Goal: Information Seeking & Learning: Learn about a topic

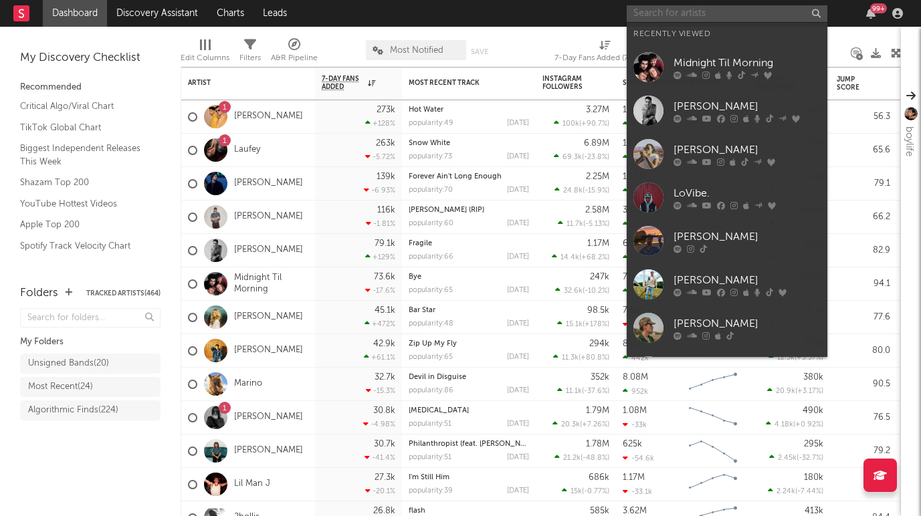
click at [668, 15] on input "text" at bounding box center [727, 13] width 201 height 17
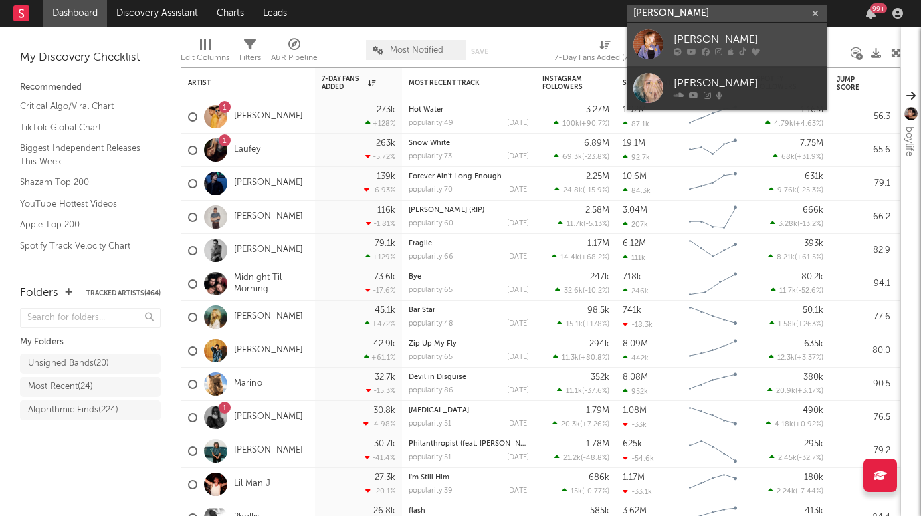
type input "[PERSON_NAME]"
click at [698, 35] on div "[PERSON_NAME]" at bounding box center [747, 40] width 147 height 16
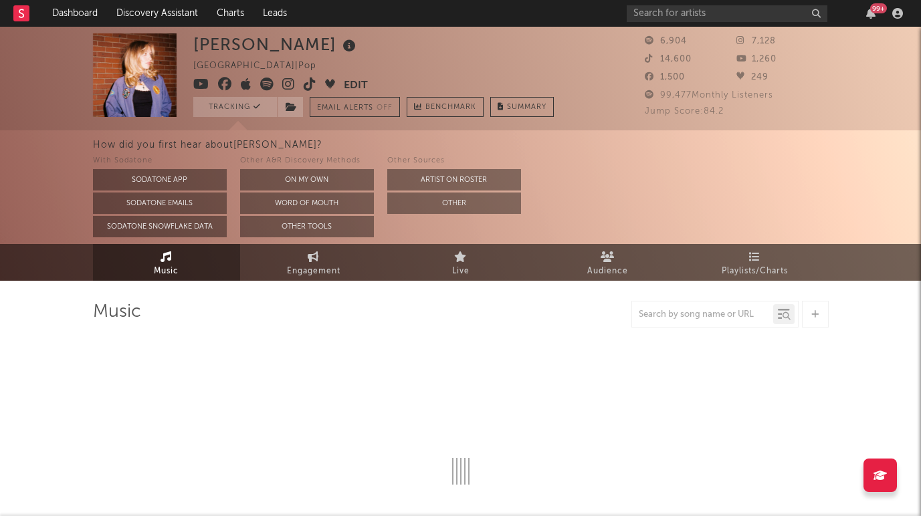
select select "6m"
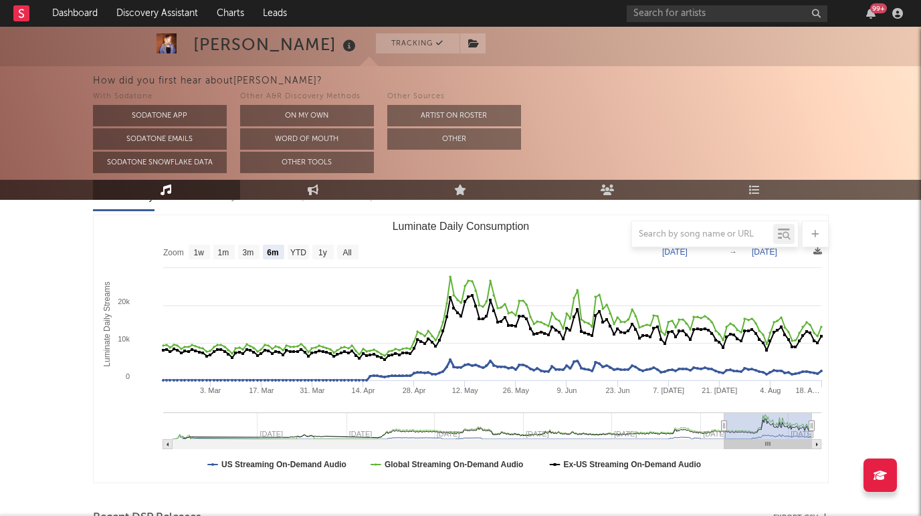
scroll to position [136, 0]
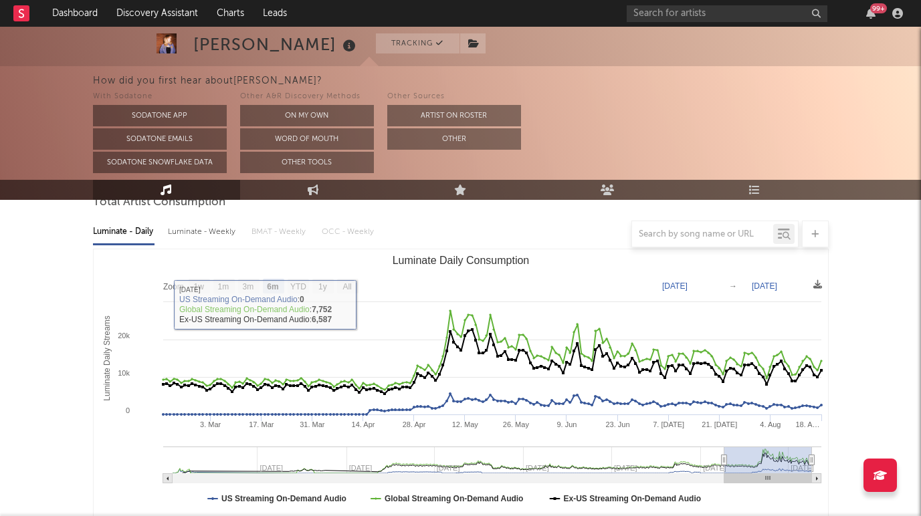
click at [213, 241] on div at bounding box center [461, 234] width 736 height 27
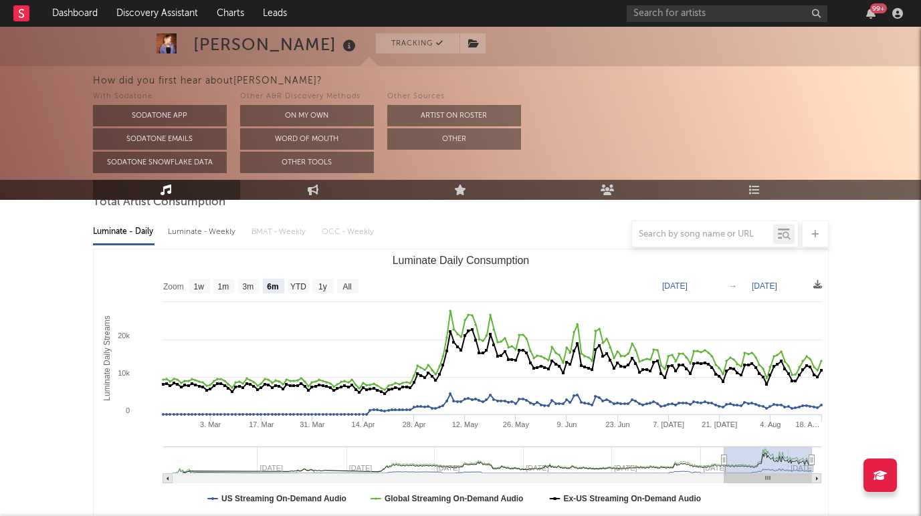
click at [200, 232] on div at bounding box center [461, 234] width 736 height 27
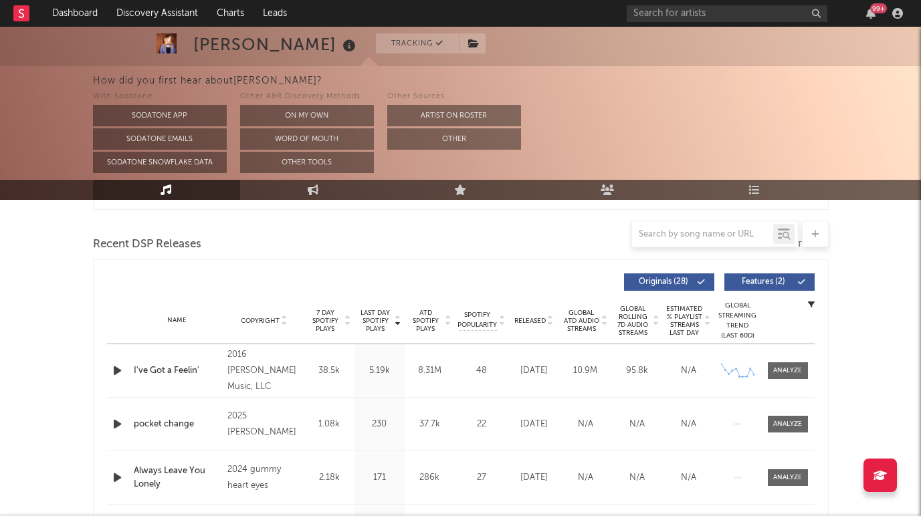
scroll to position [450, 0]
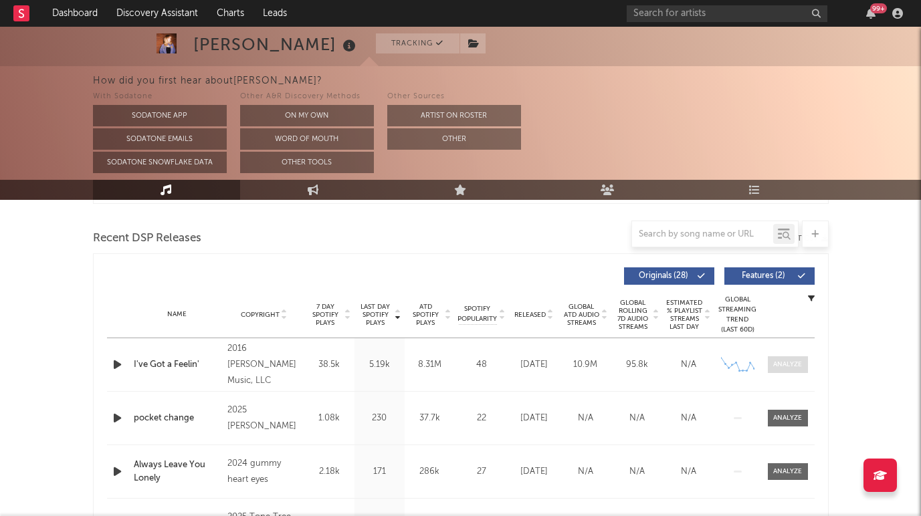
click at [787, 367] on div at bounding box center [787, 365] width 29 height 10
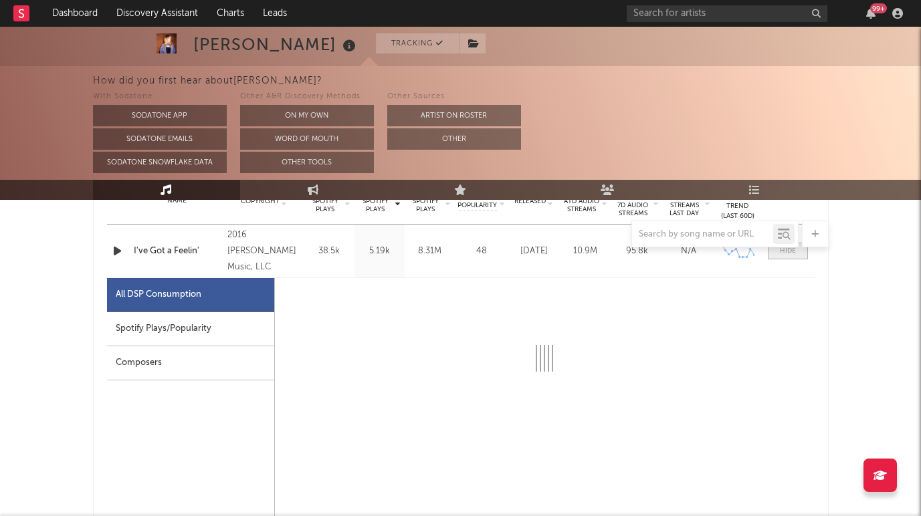
scroll to position [566, 0]
select select "6m"
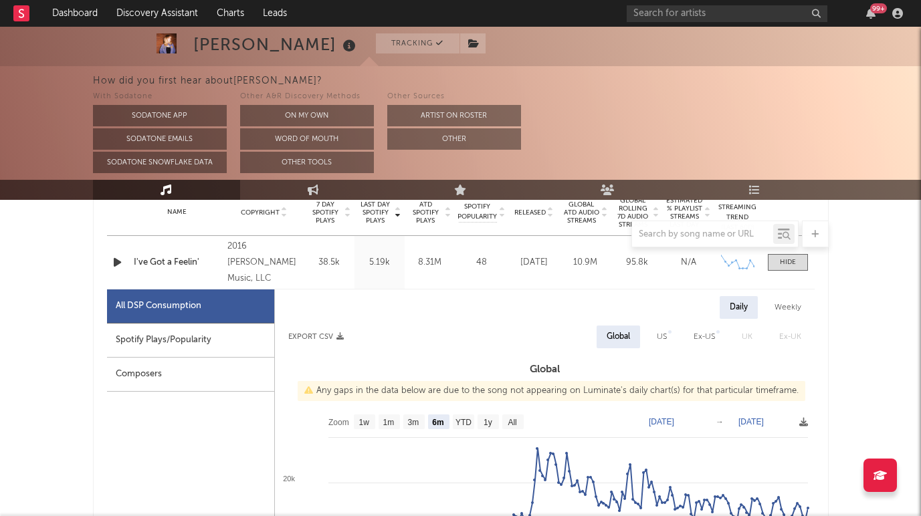
scroll to position [551, 0]
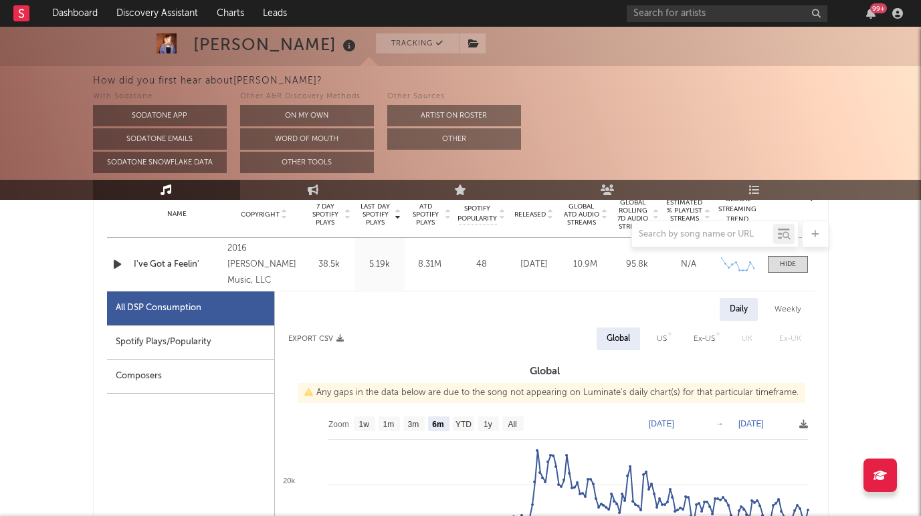
click at [789, 305] on div "Weekly" at bounding box center [788, 309] width 47 height 23
select select "6m"
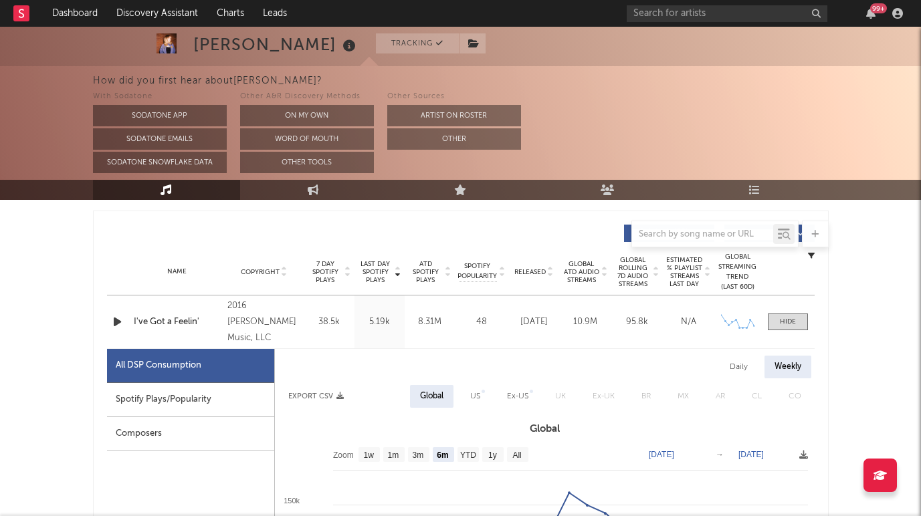
scroll to position [490, 0]
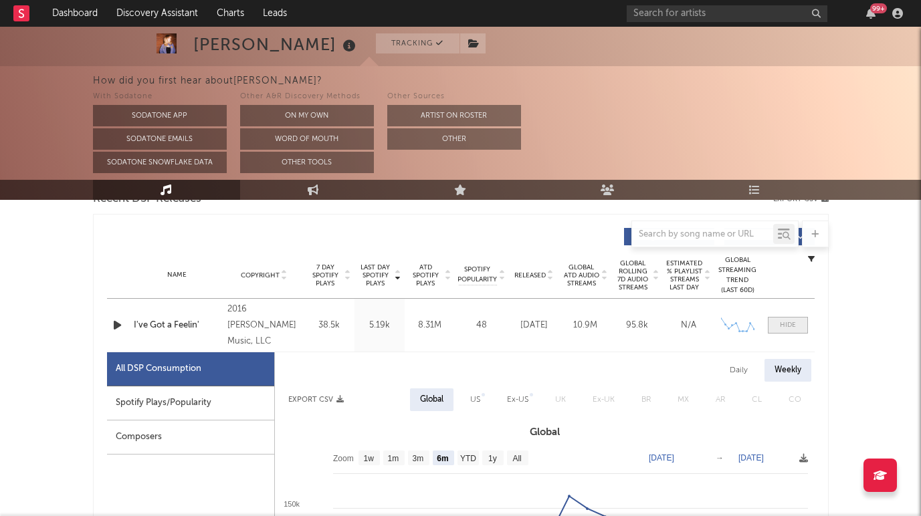
click at [781, 329] on div at bounding box center [788, 325] width 16 height 10
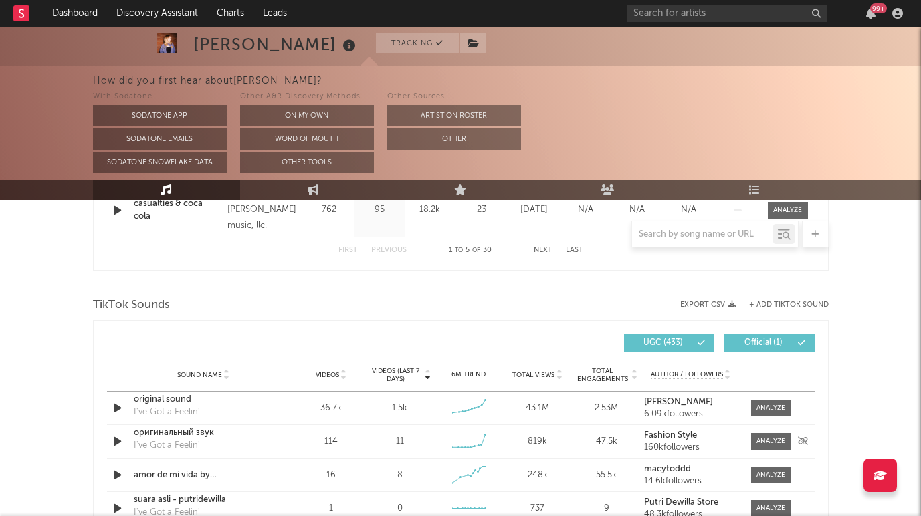
scroll to position [825, 0]
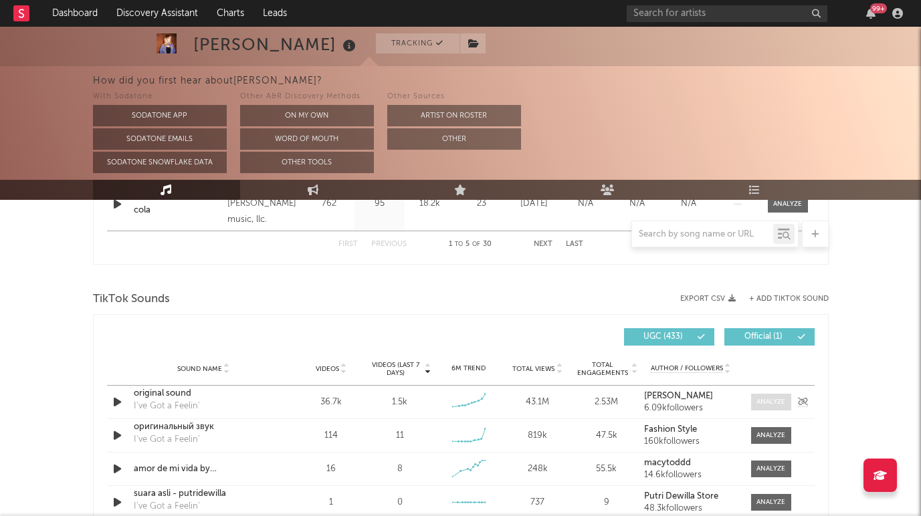
click at [771, 401] on div at bounding box center [771, 402] width 29 height 10
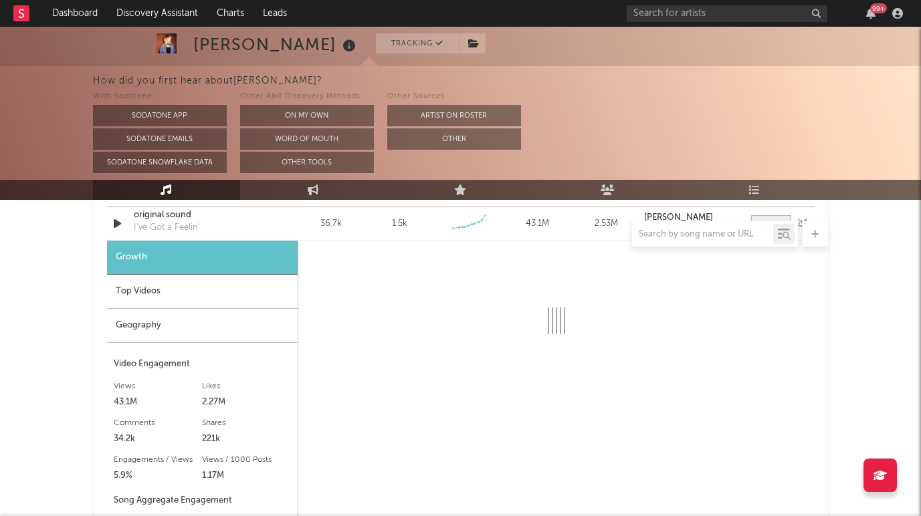
scroll to position [1005, 0]
select select "6m"
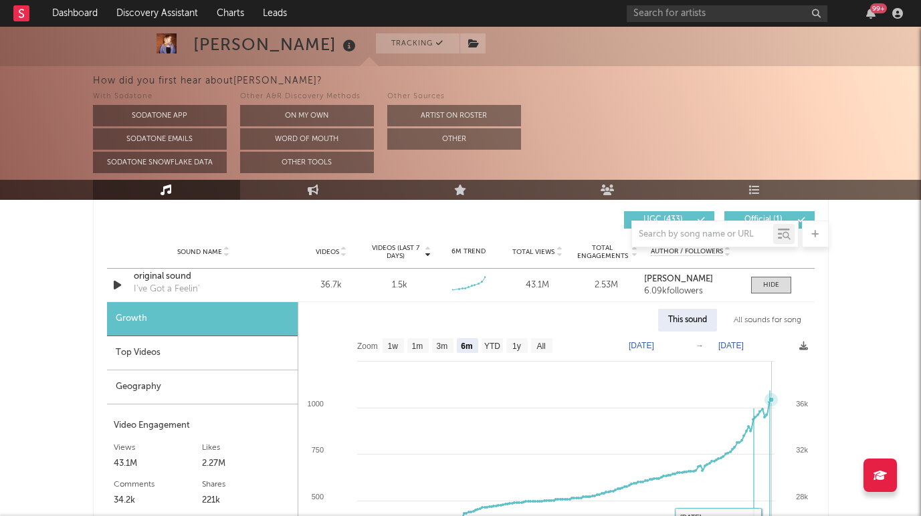
scroll to position [910, 0]
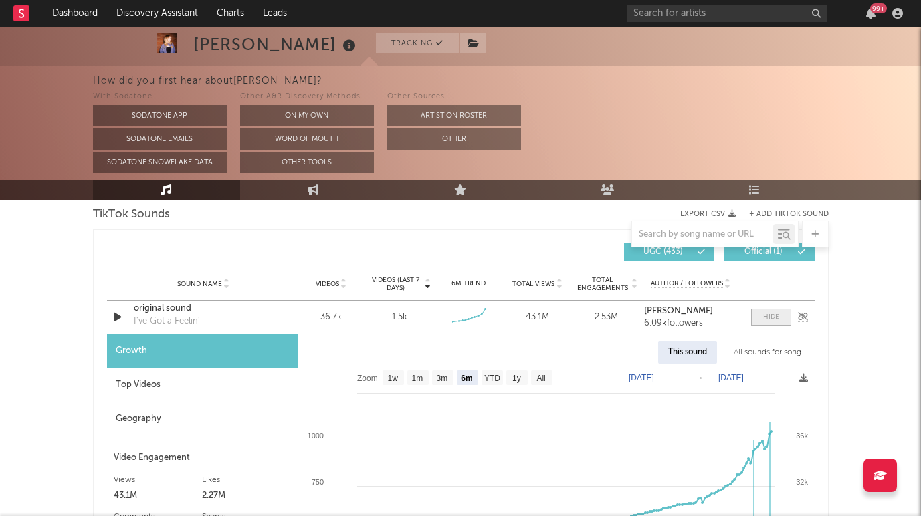
click at [775, 320] on div at bounding box center [771, 317] width 16 height 10
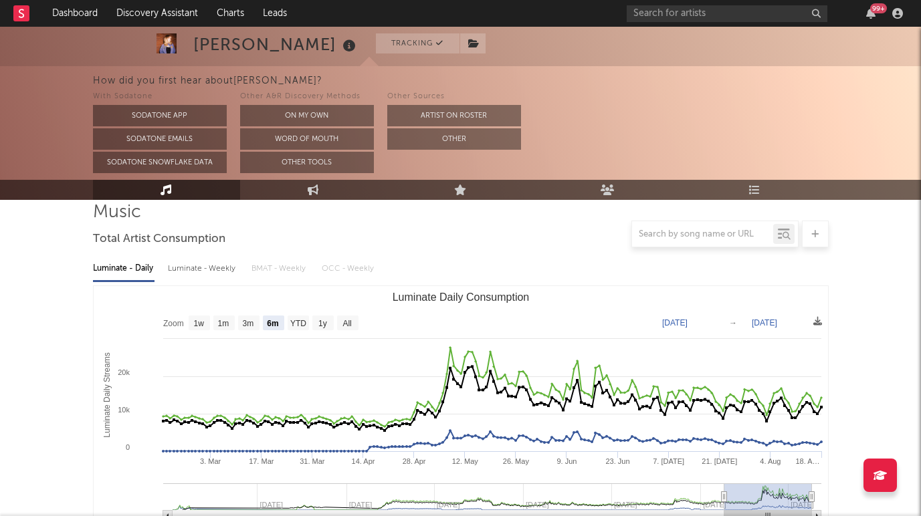
scroll to position [102, 0]
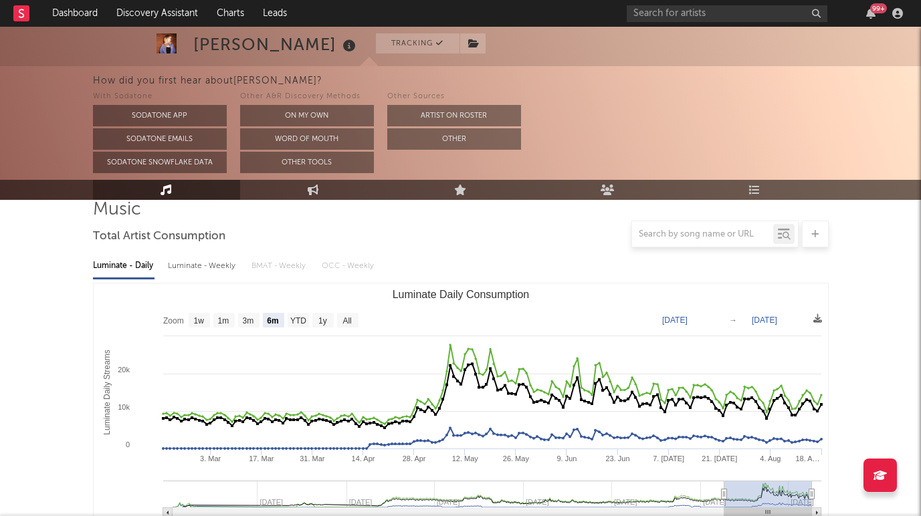
click at [200, 265] on div "Luminate - Weekly" at bounding box center [203, 266] width 70 height 23
select select "6m"
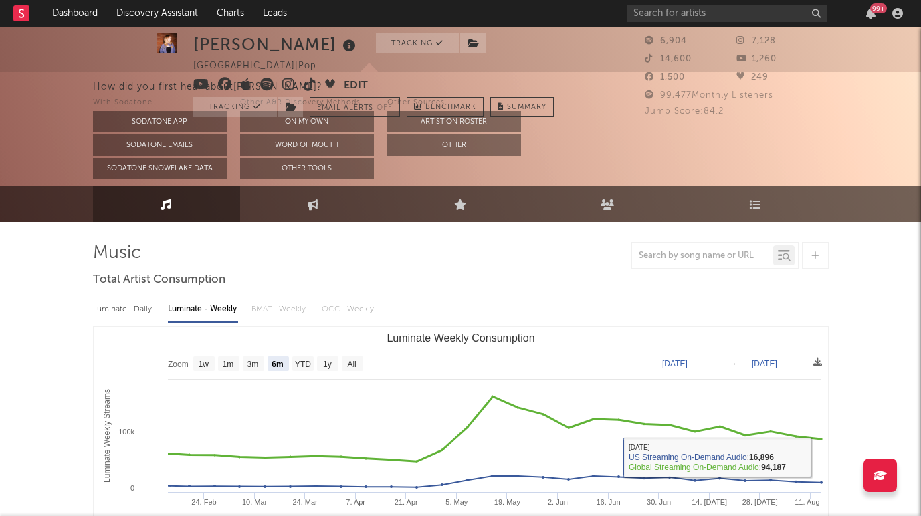
scroll to position [0, 0]
